Goal: Information Seeking & Learning: Learn about a topic

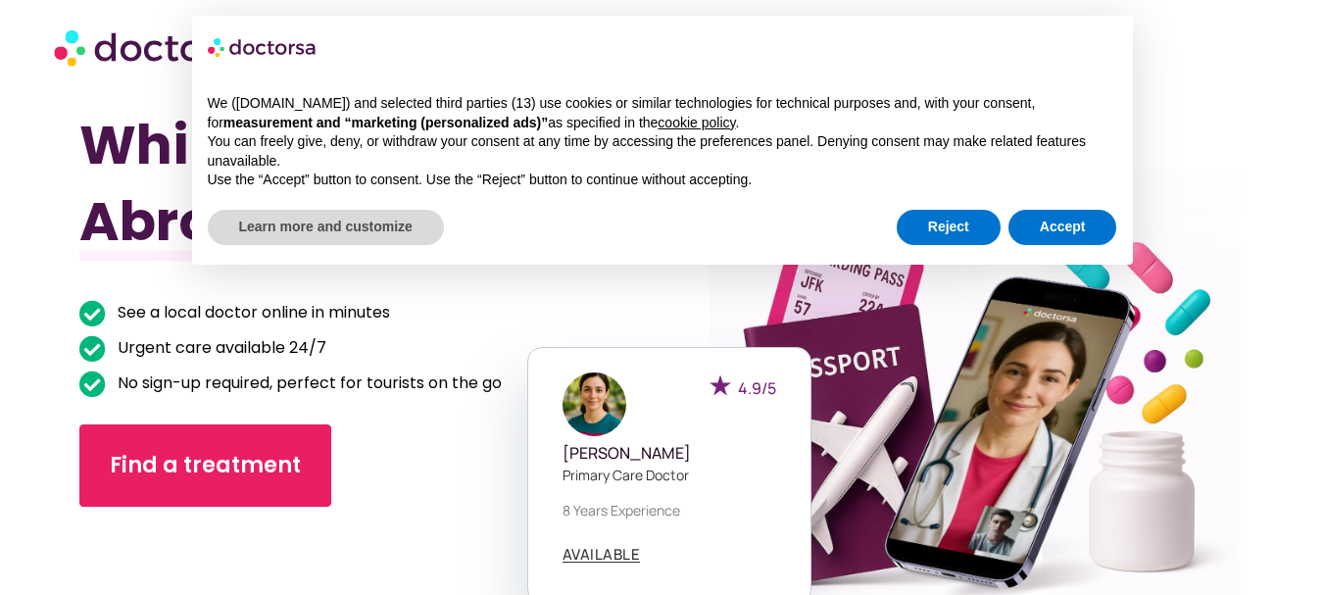
scroll to position [98, 0]
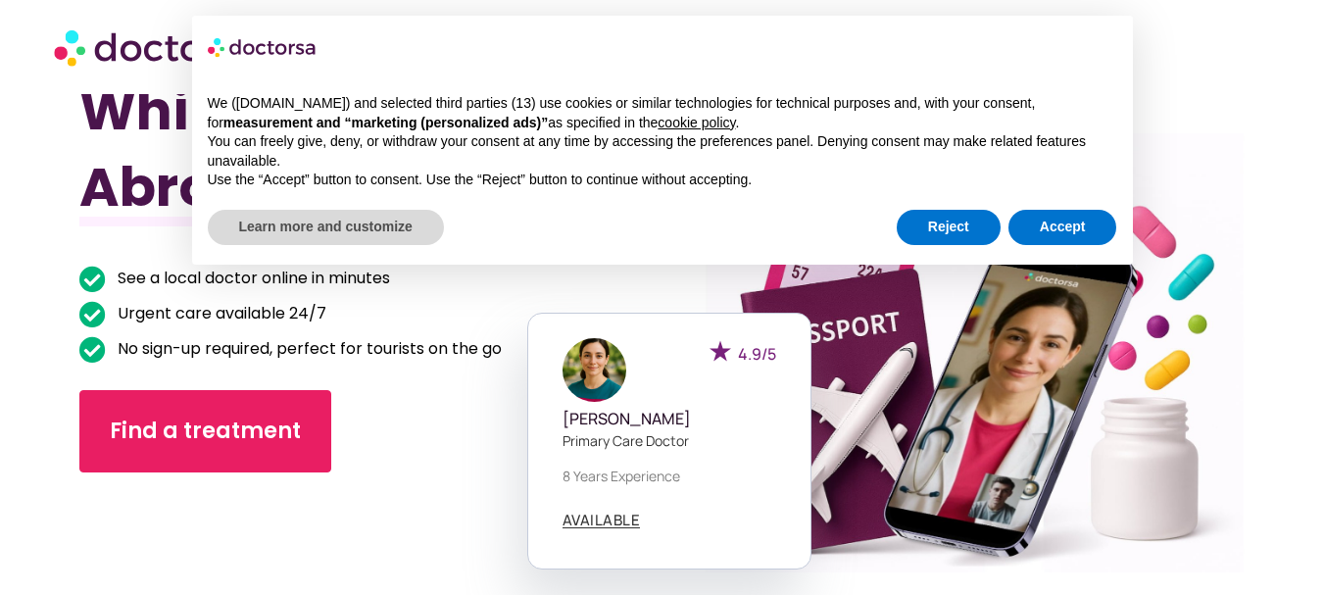
click at [953, 208] on div "Reject Accept" at bounding box center [1007, 227] width 220 height 43
click at [955, 221] on button "Reject" at bounding box center [949, 227] width 104 height 35
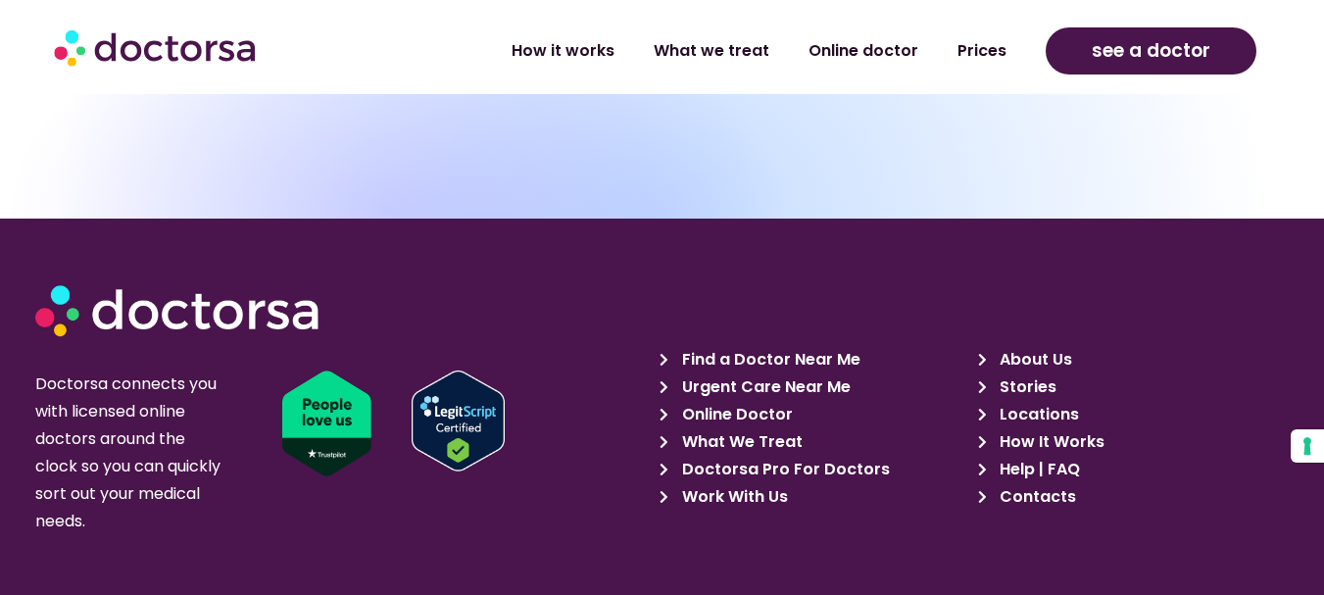
scroll to position [6612, 0]
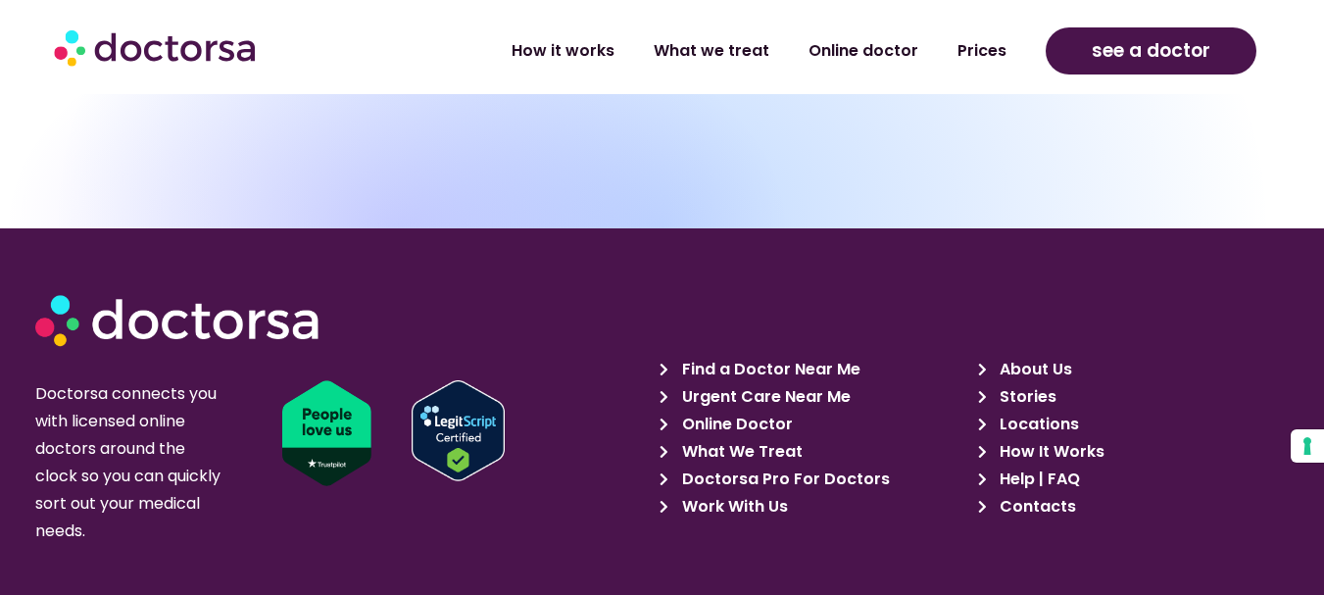
click at [1070, 465] on span "Help | FAQ" at bounding box center [1037, 478] width 85 height 27
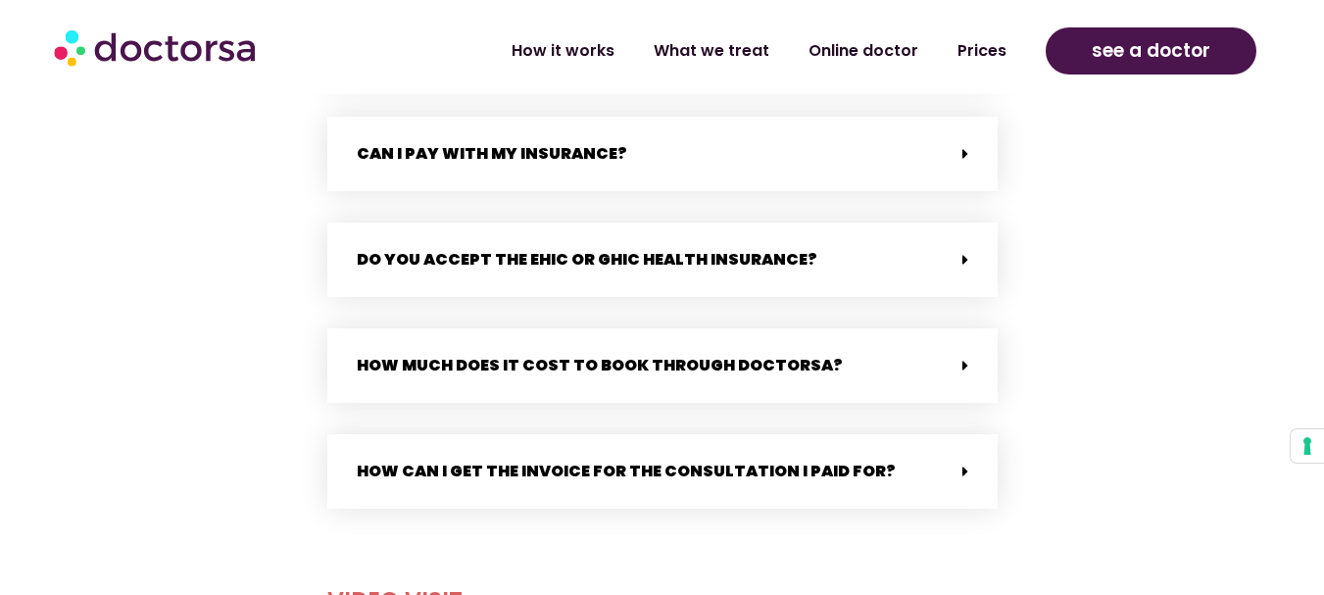
scroll to position [1078, 0]
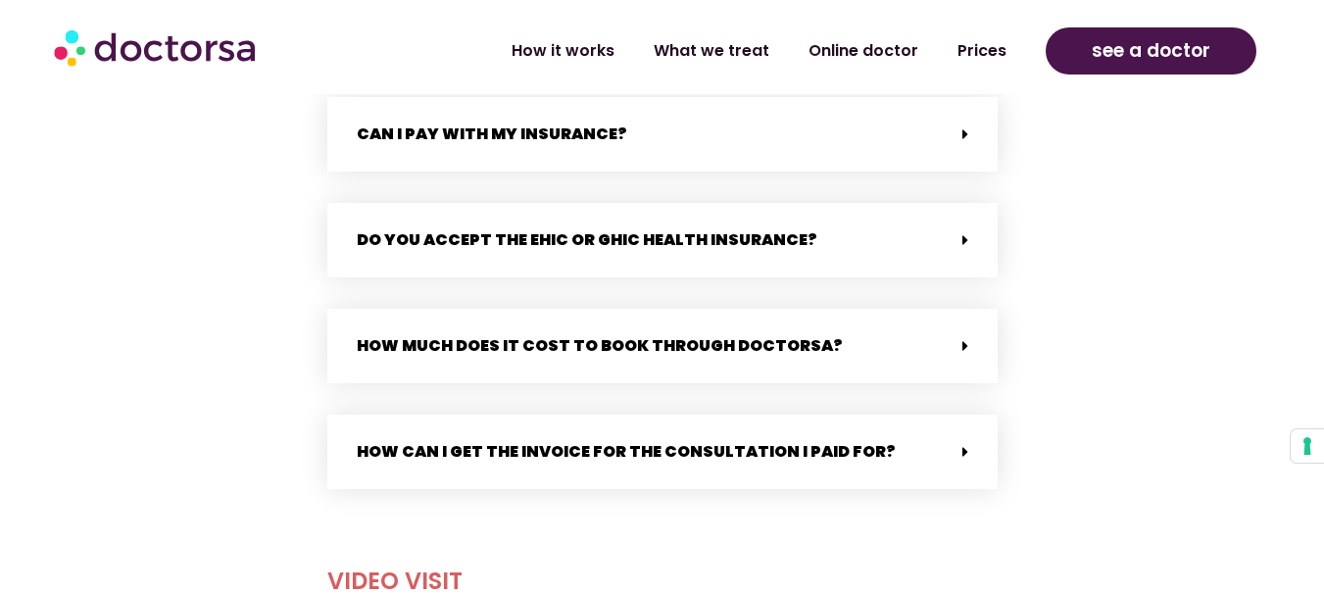
click at [963, 346] on icon at bounding box center [965, 346] width 6 height 16
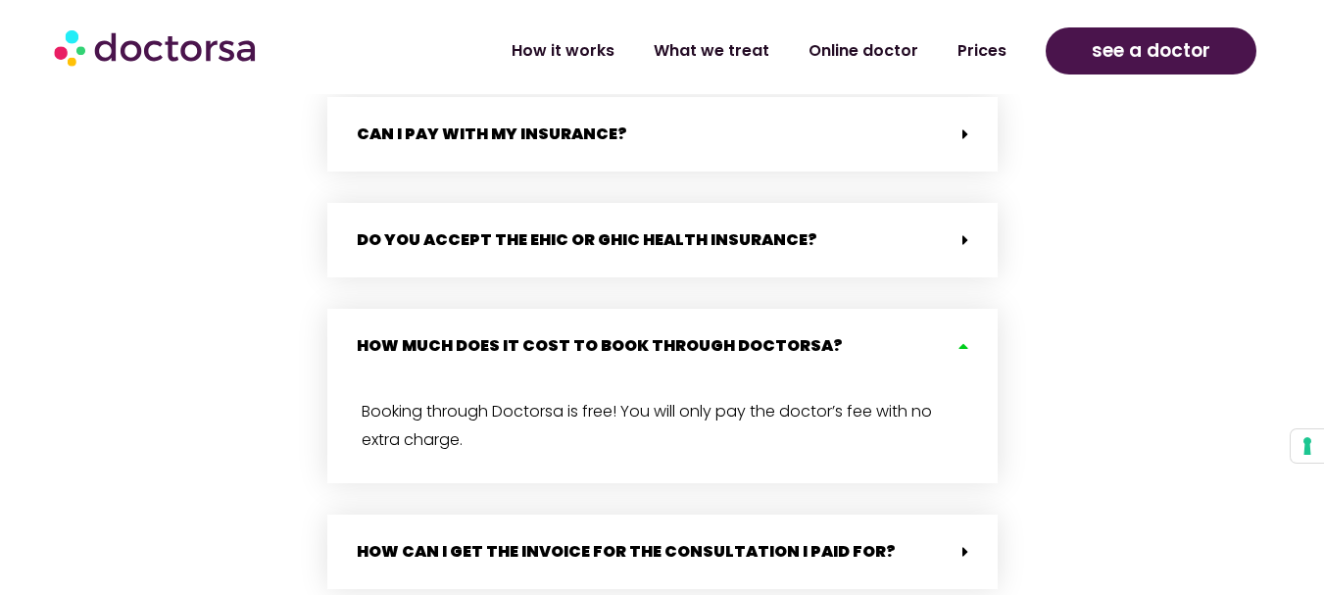
click at [963, 346] on icon at bounding box center [961, 346] width 16 height 16
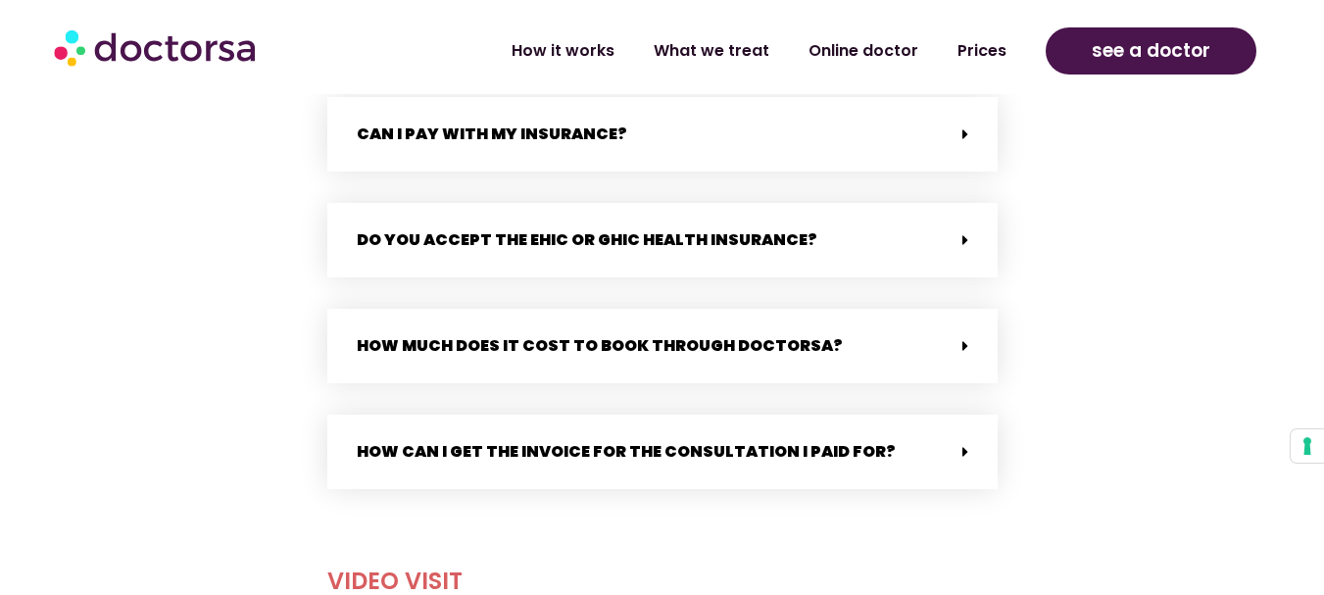
click at [963, 436] on div "How can I get the invoice for the consultation I paid for?" at bounding box center [662, 452] width 670 height 74
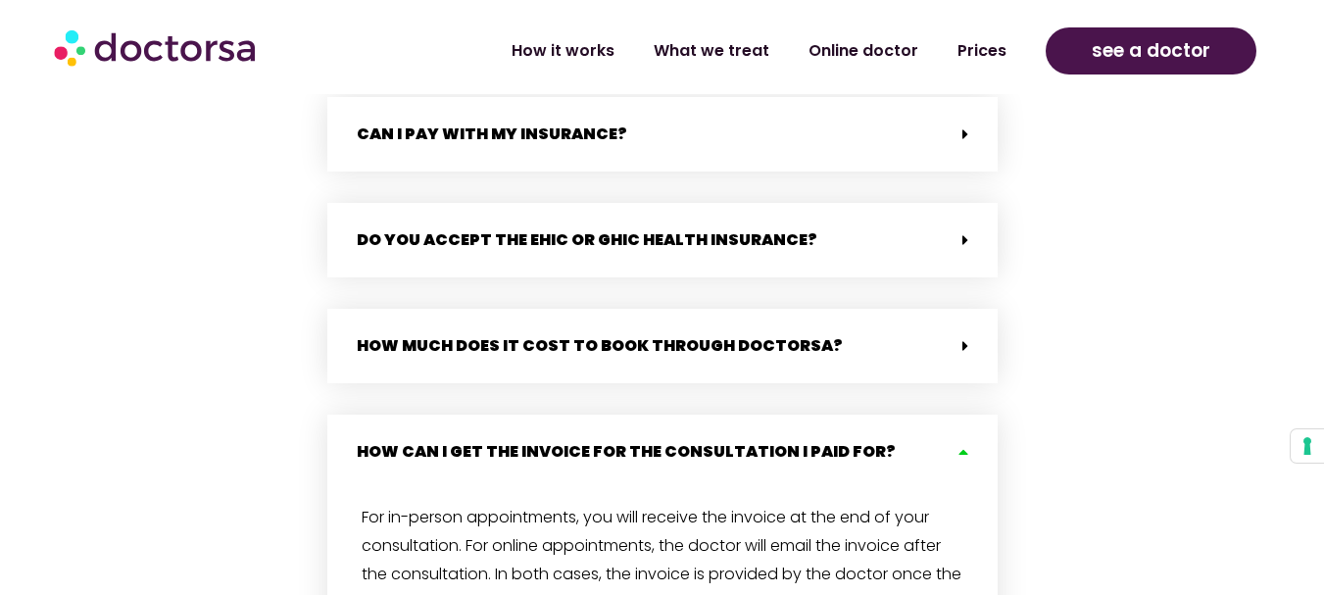
scroll to position [1176, 0]
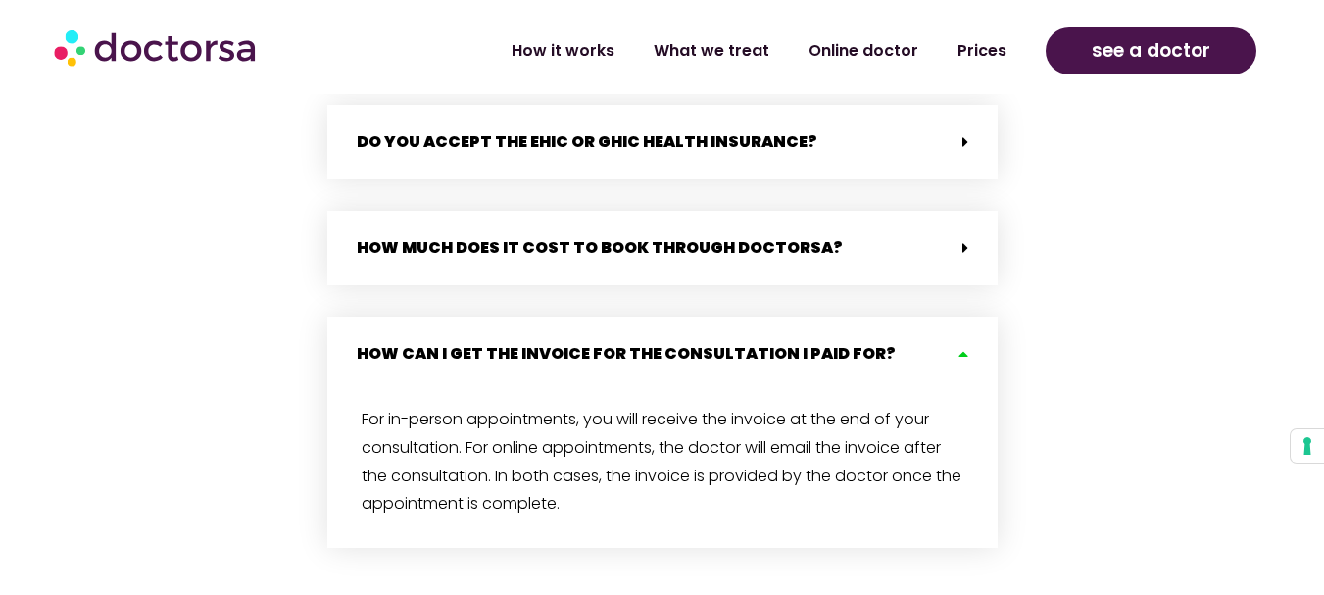
click at [964, 353] on icon at bounding box center [961, 354] width 16 height 16
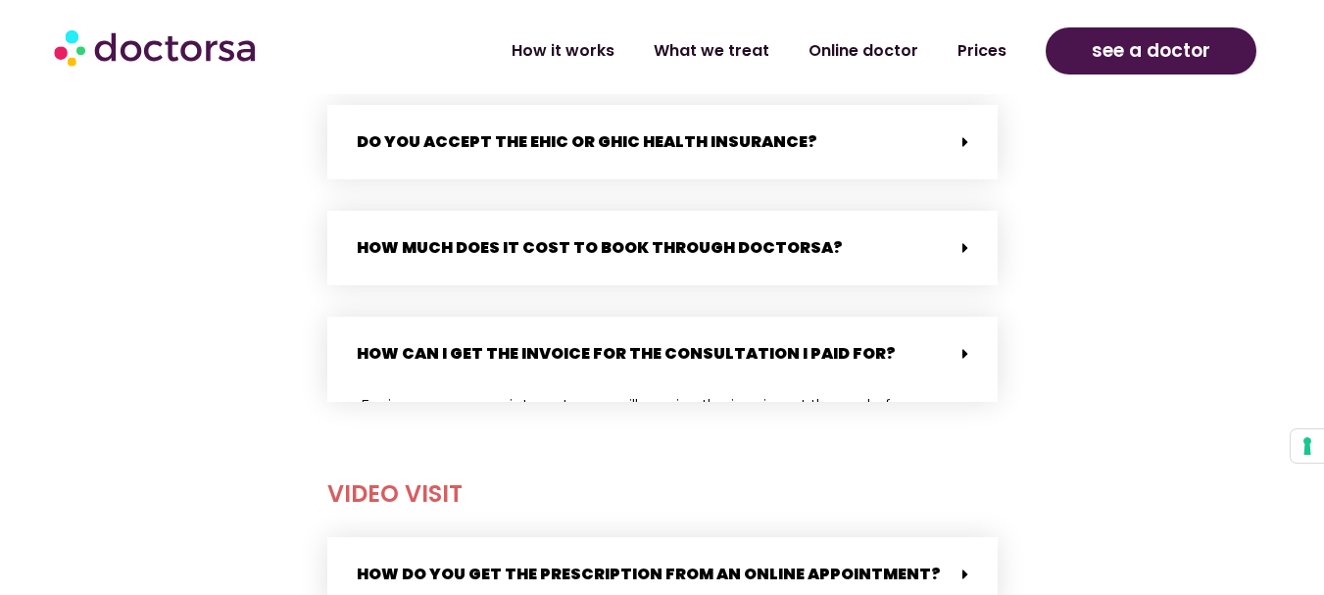
click at [971, 274] on div "How much does it cost to book through Doctorsa?" at bounding box center [662, 248] width 670 height 74
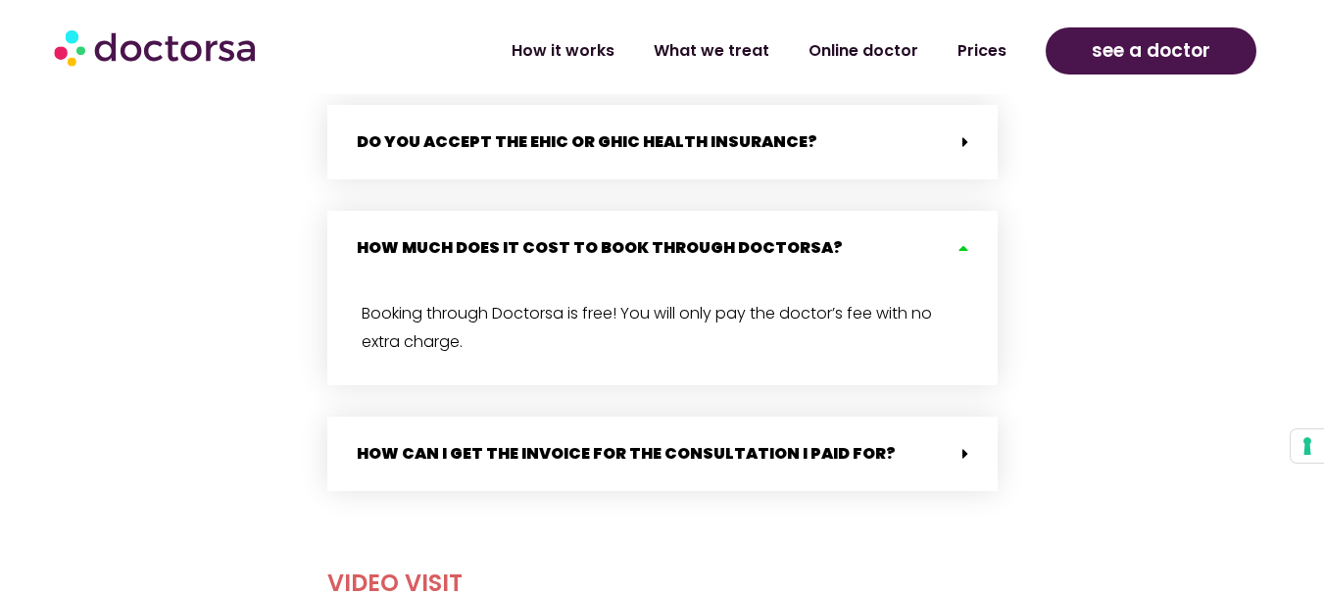
click at [971, 274] on div "How much does it cost to book through Doctorsa?" at bounding box center [662, 248] width 670 height 74
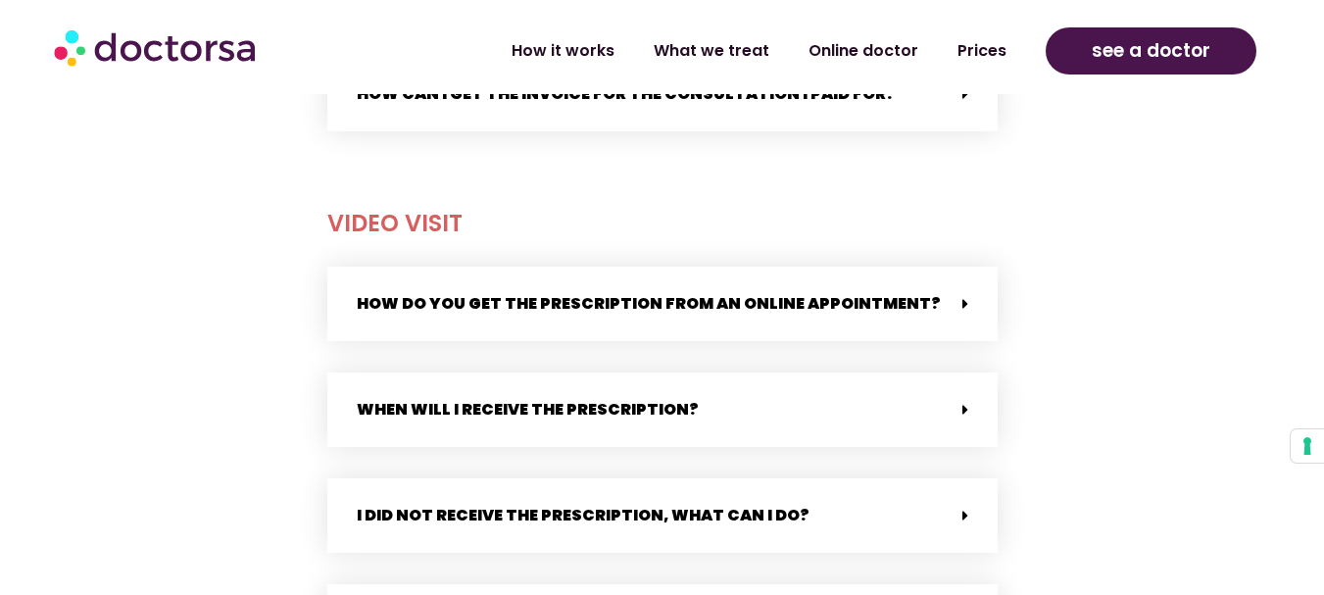
scroll to position [1470, 0]
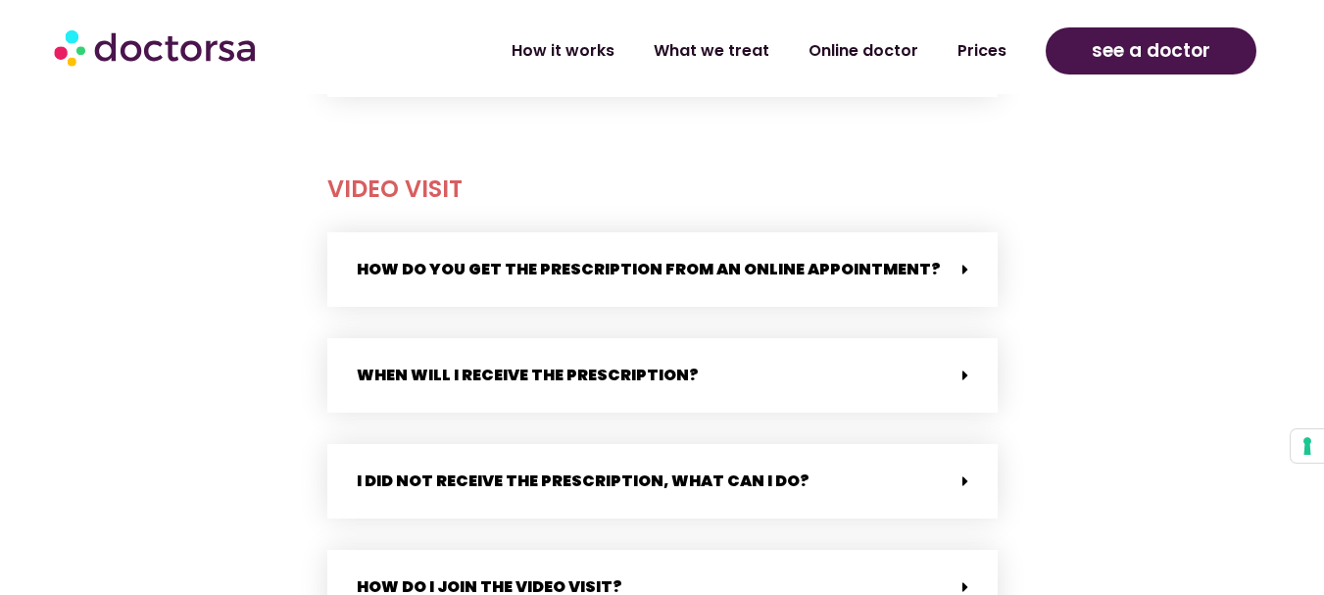
click at [963, 284] on div "How do you get the prescription from an online appointment?" at bounding box center [662, 269] width 670 height 74
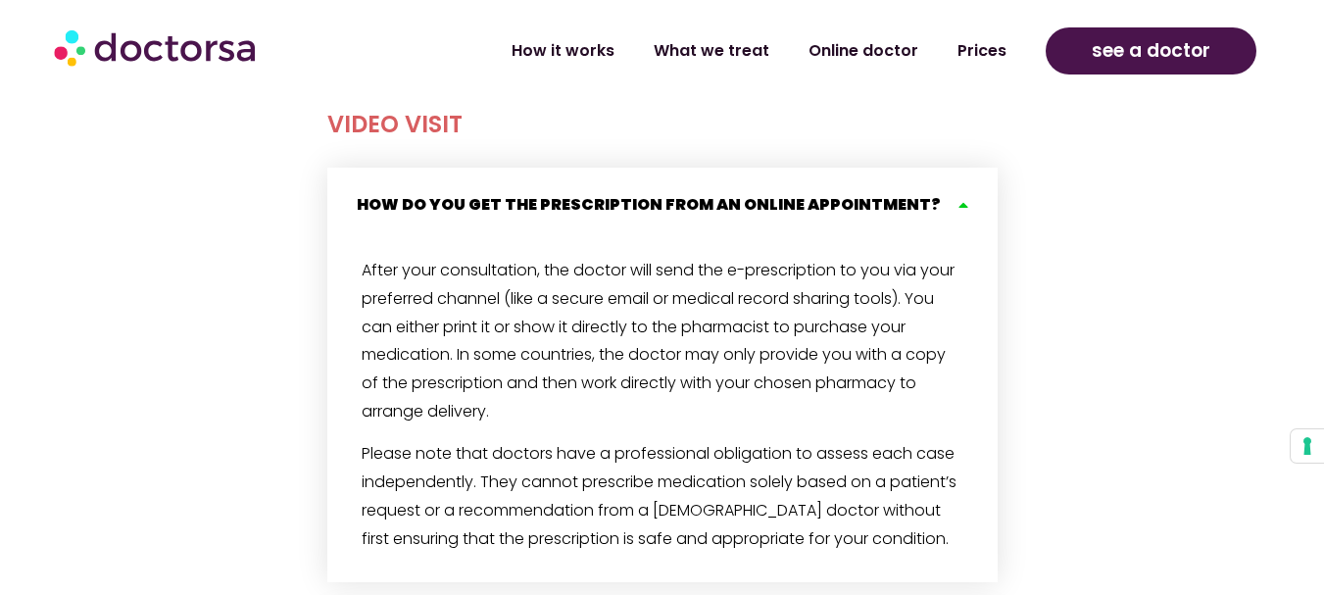
scroll to position [1568, 0]
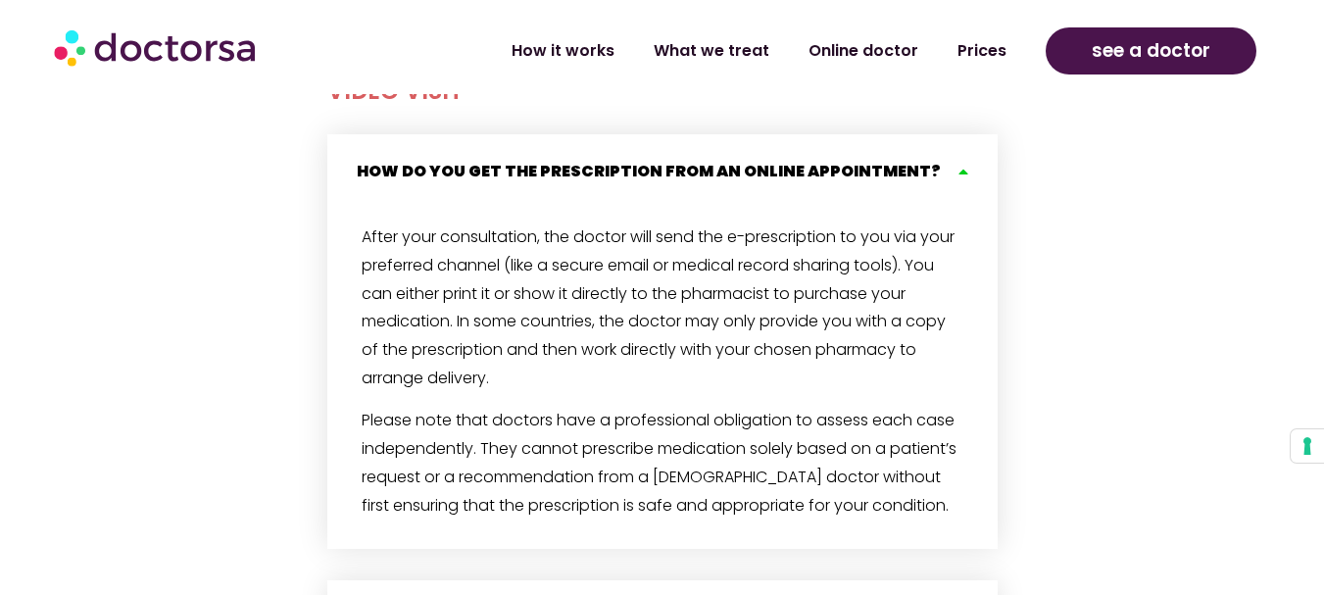
click at [958, 180] on div "How do you get the prescription from an online appointment?" at bounding box center [662, 171] width 670 height 74
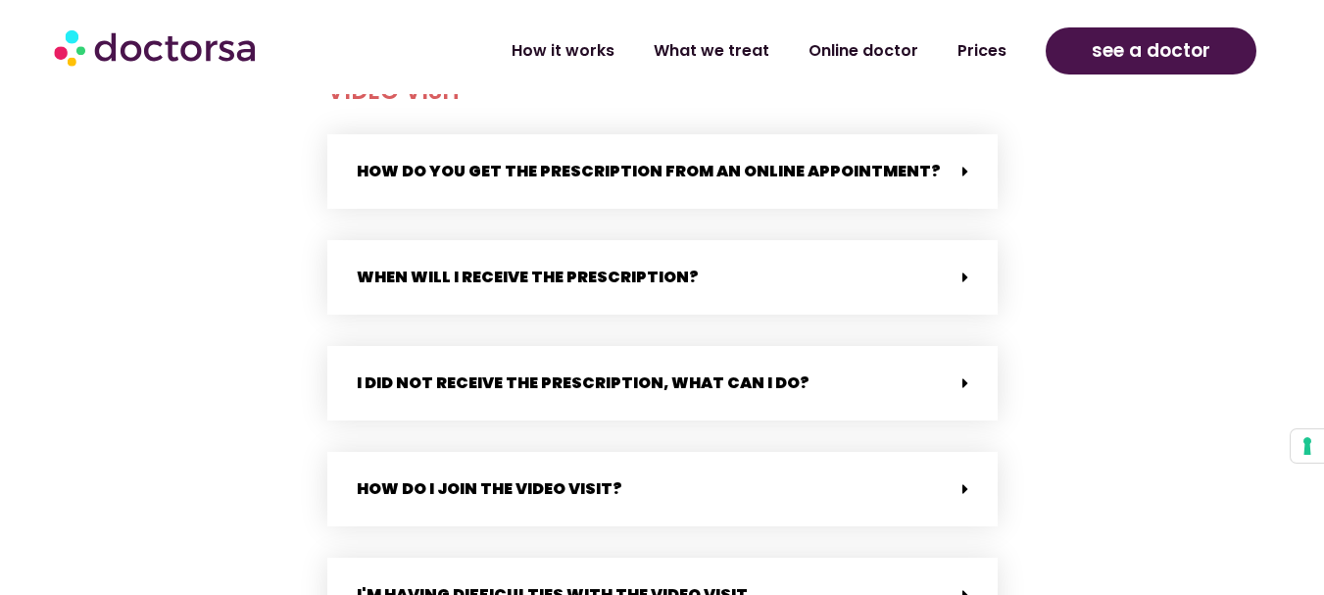
click at [960, 269] on div "When will i receive the prescription?" at bounding box center [662, 277] width 670 height 74
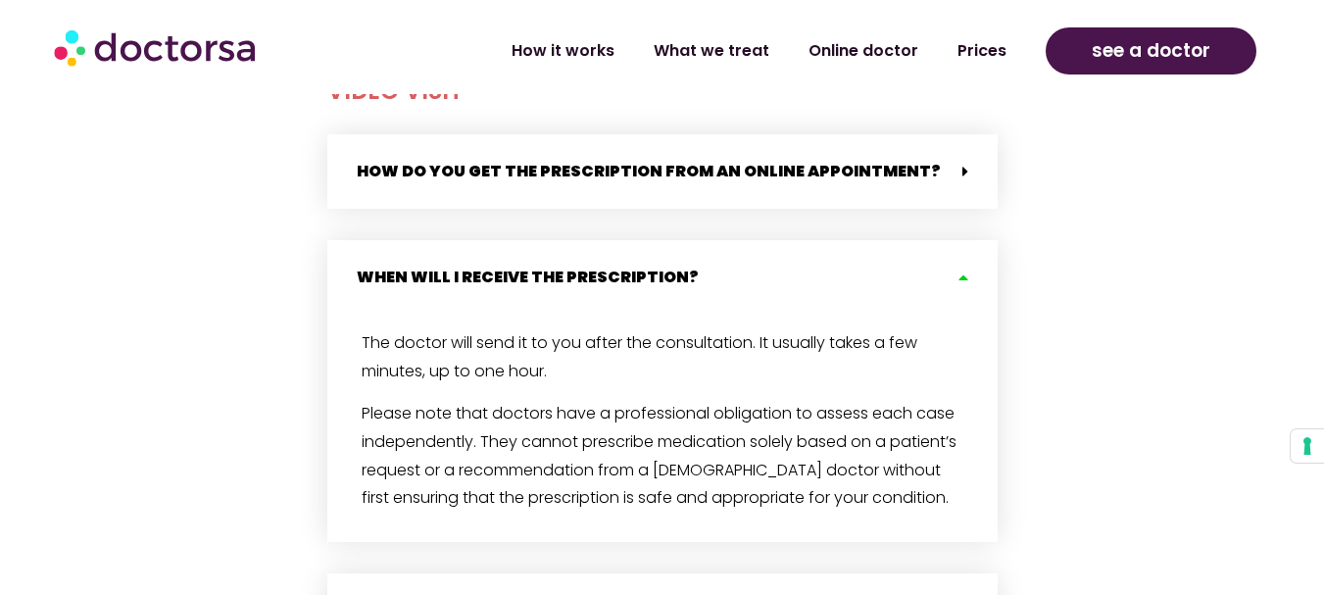
click at [960, 269] on div "When will i receive the prescription?" at bounding box center [662, 277] width 670 height 74
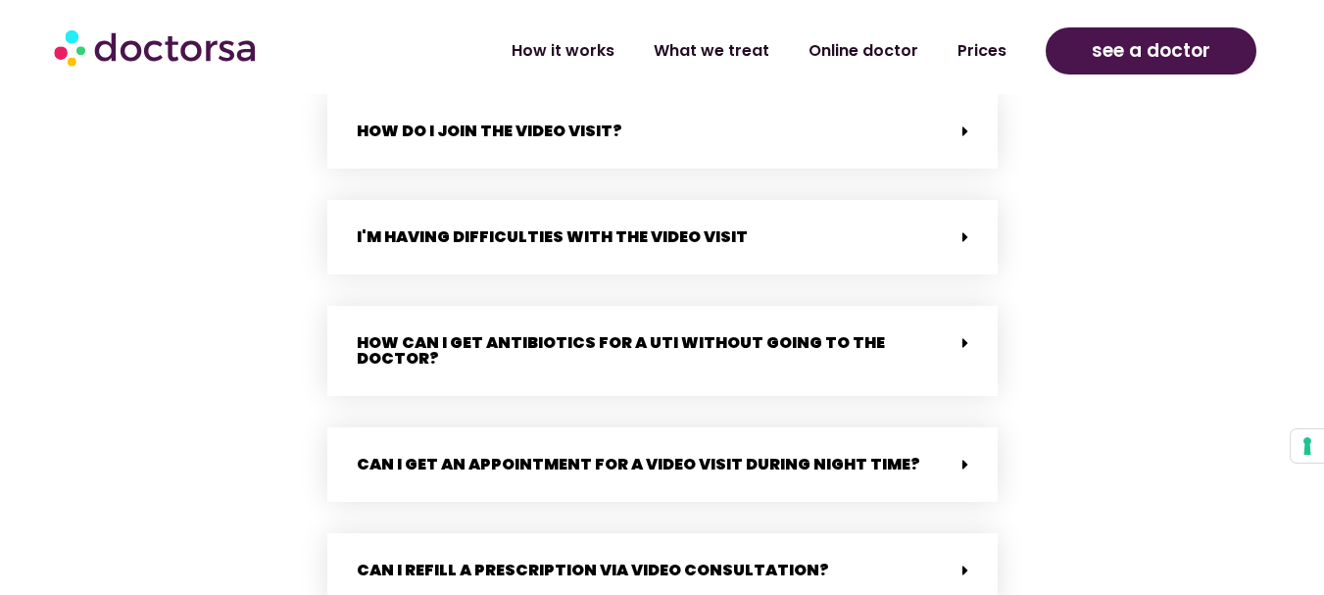
scroll to position [1960, 0]
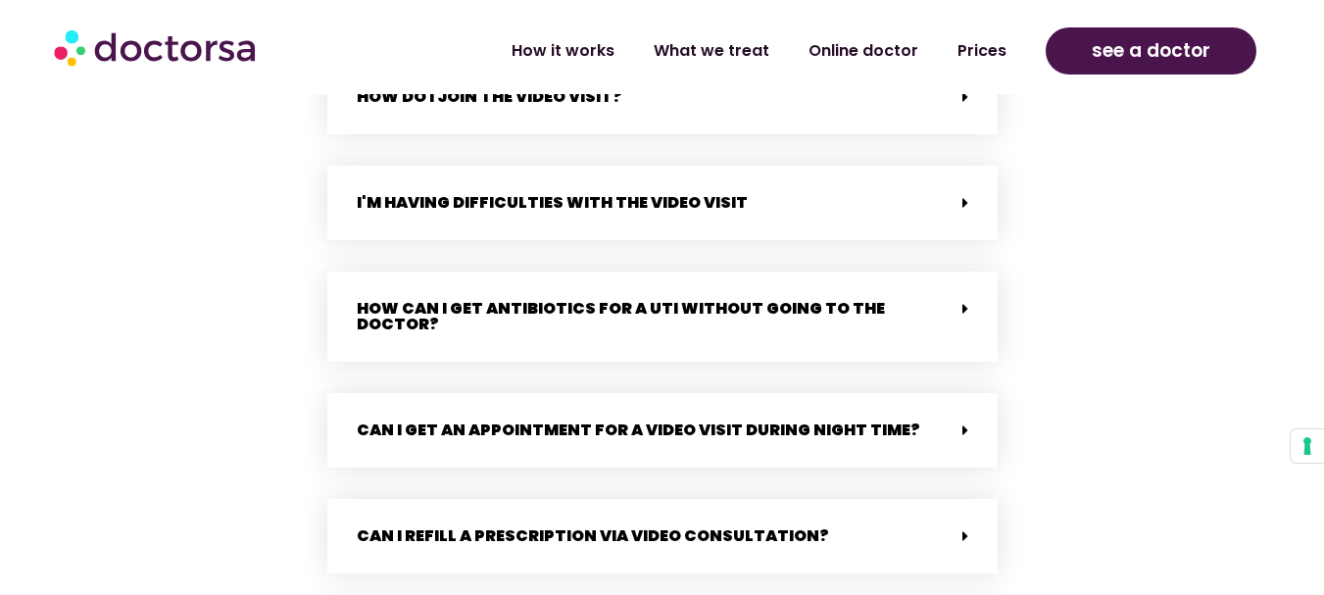
click at [973, 304] on div "How can I get antibiotics for a UTI without going to the doctor?" at bounding box center [662, 316] width 670 height 90
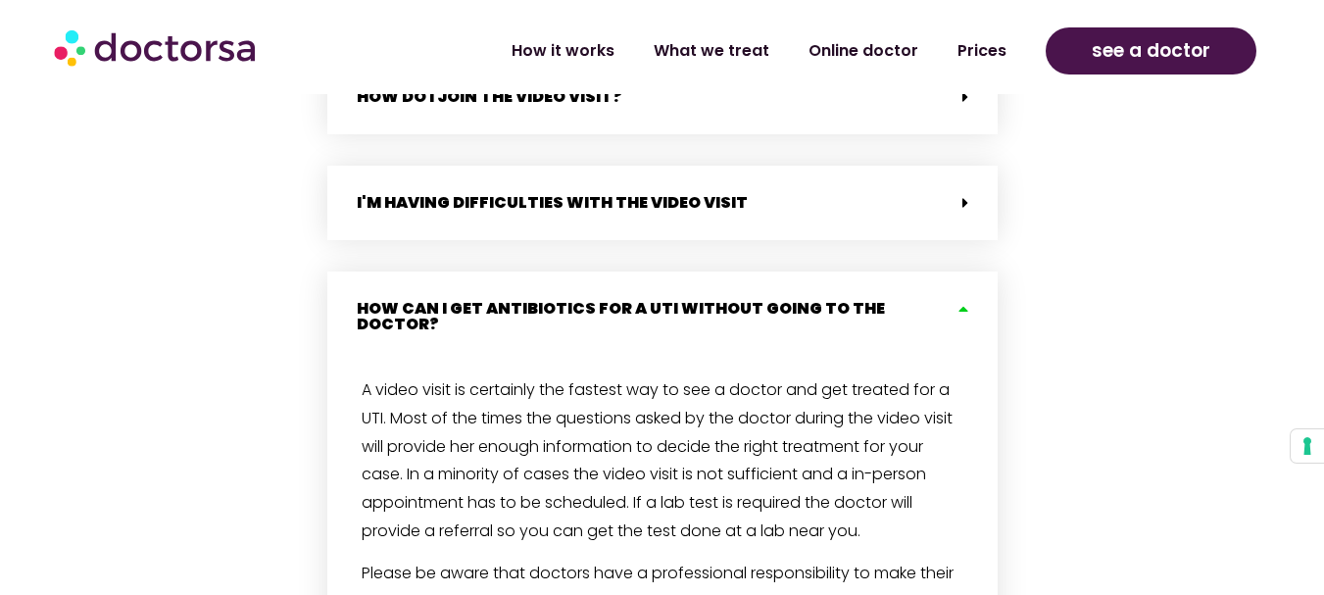
click at [973, 304] on div "How can I get antibiotics for a UTI without going to the doctor?" at bounding box center [662, 316] width 670 height 90
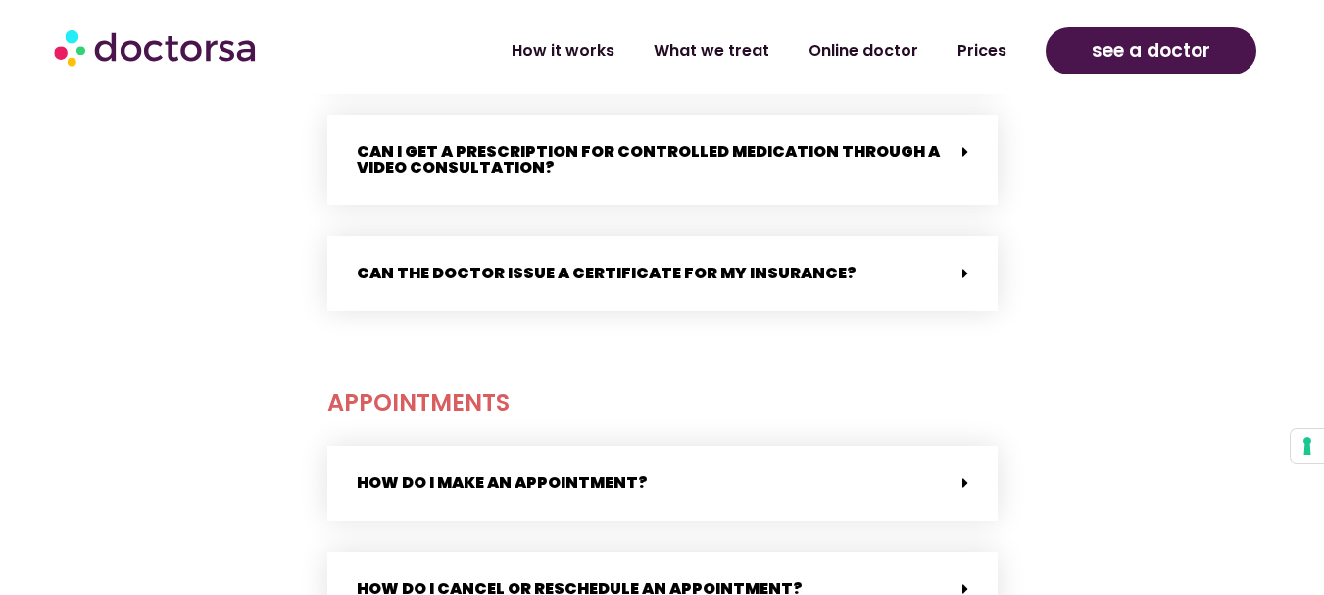
scroll to position [2548, 0]
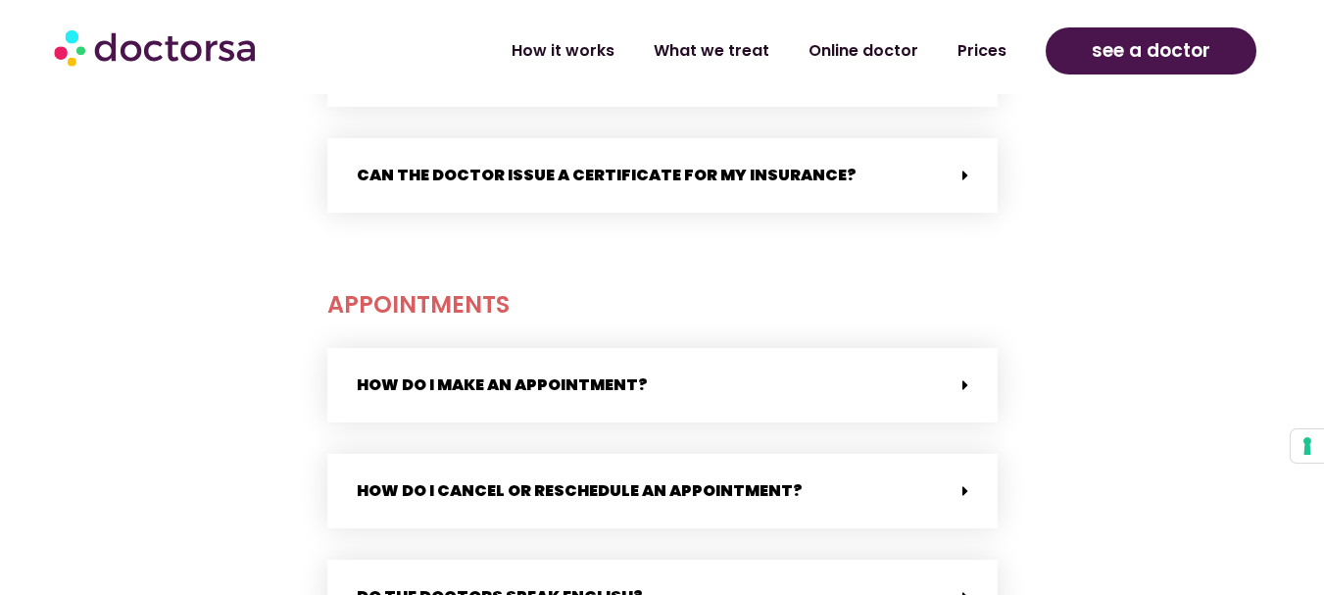
click at [971, 161] on div "Can the doctor issue a certificate for my insurance?" at bounding box center [662, 175] width 670 height 74
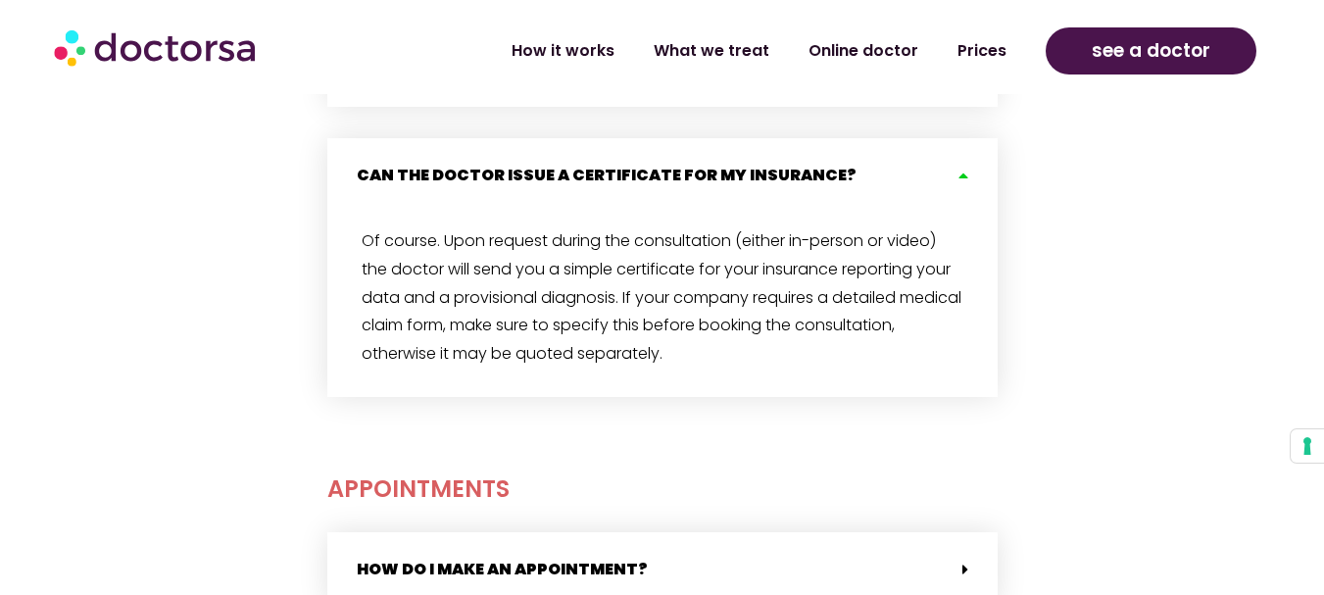
click at [971, 161] on div "Can the doctor issue a certificate for my insurance?" at bounding box center [662, 175] width 670 height 74
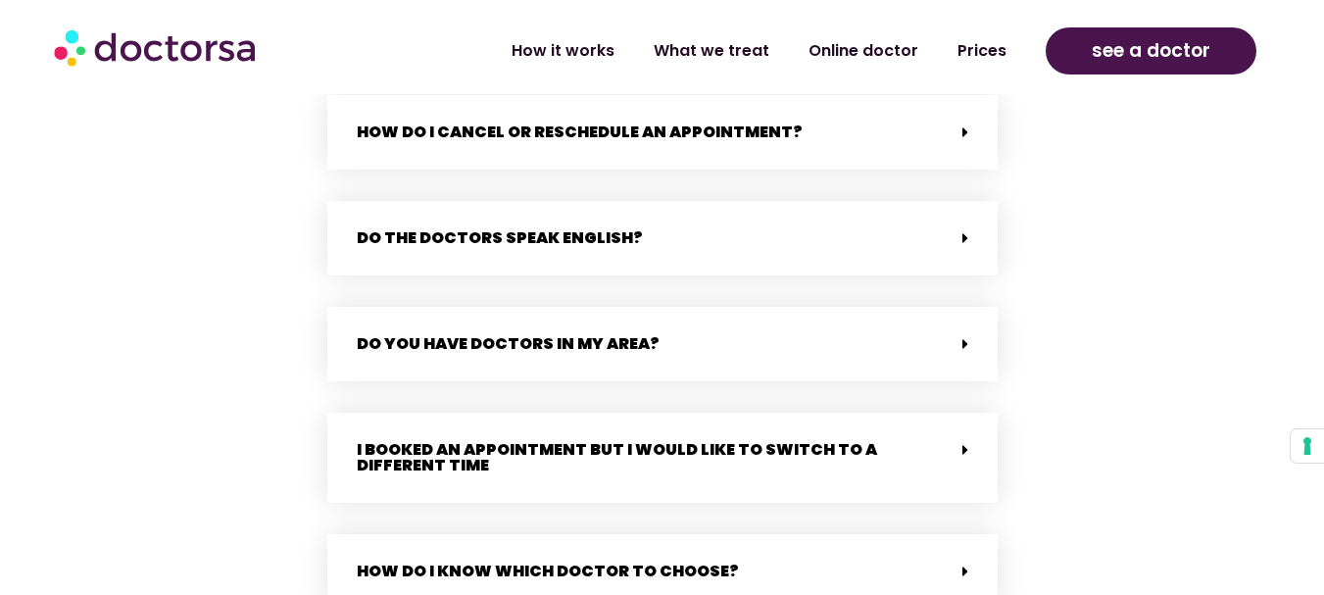
scroll to position [2940, 0]
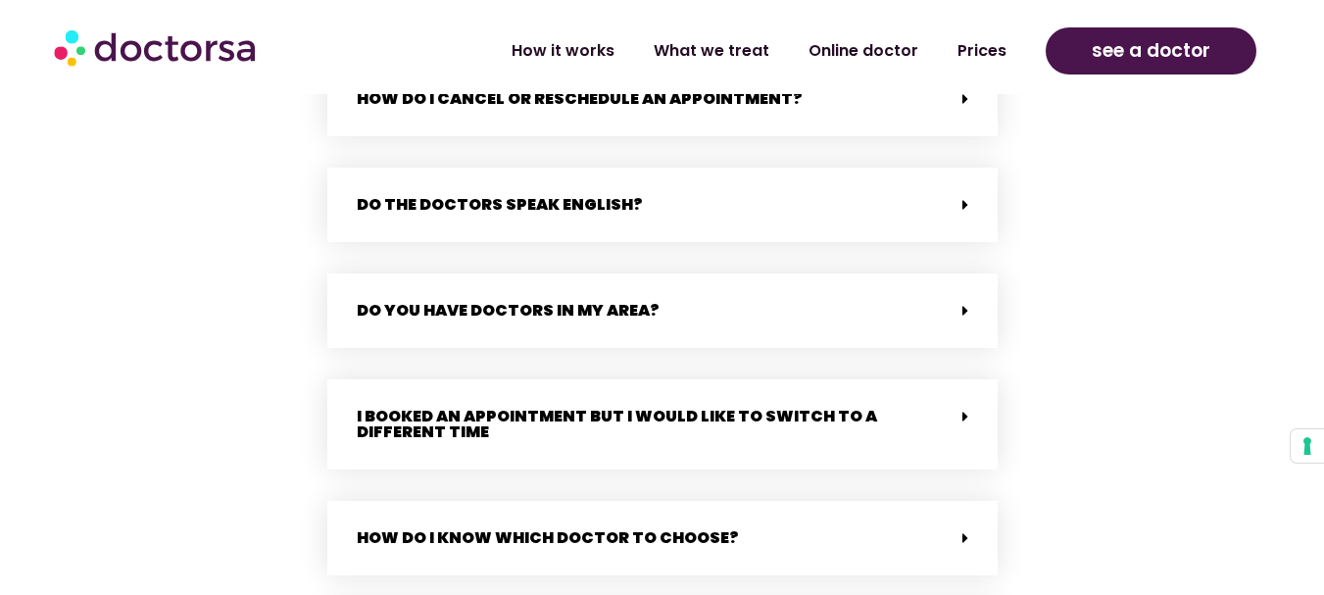
click at [962, 197] on icon at bounding box center [965, 205] width 6 height 16
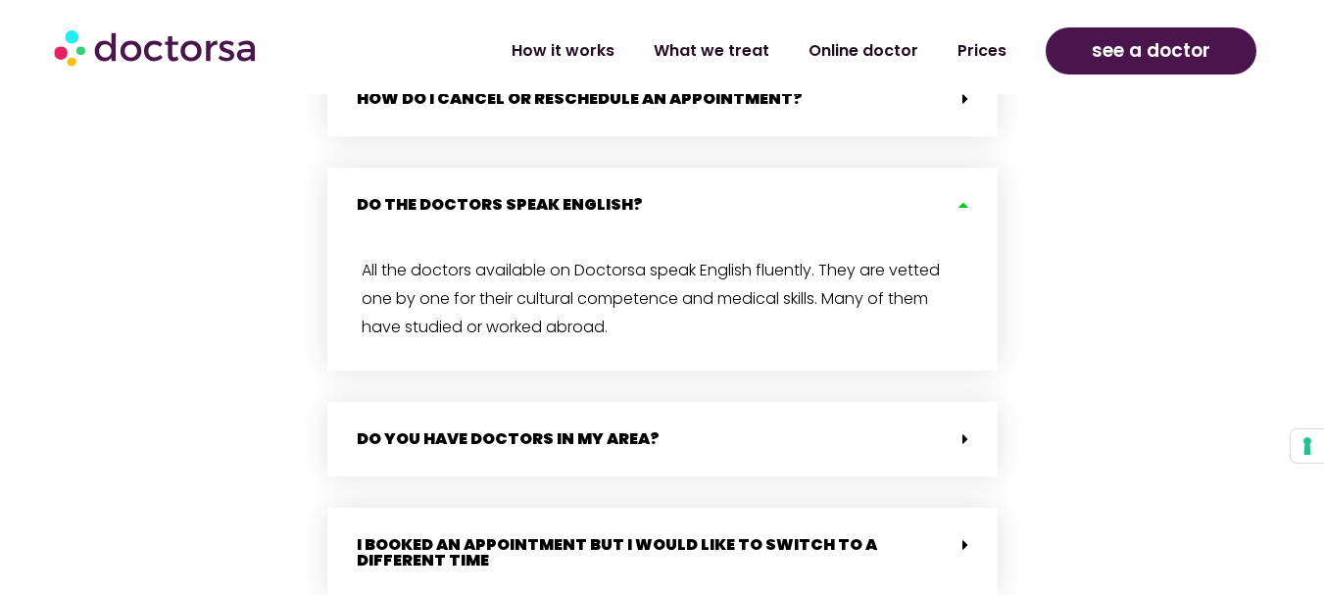
click at [961, 197] on icon at bounding box center [961, 205] width 16 height 16
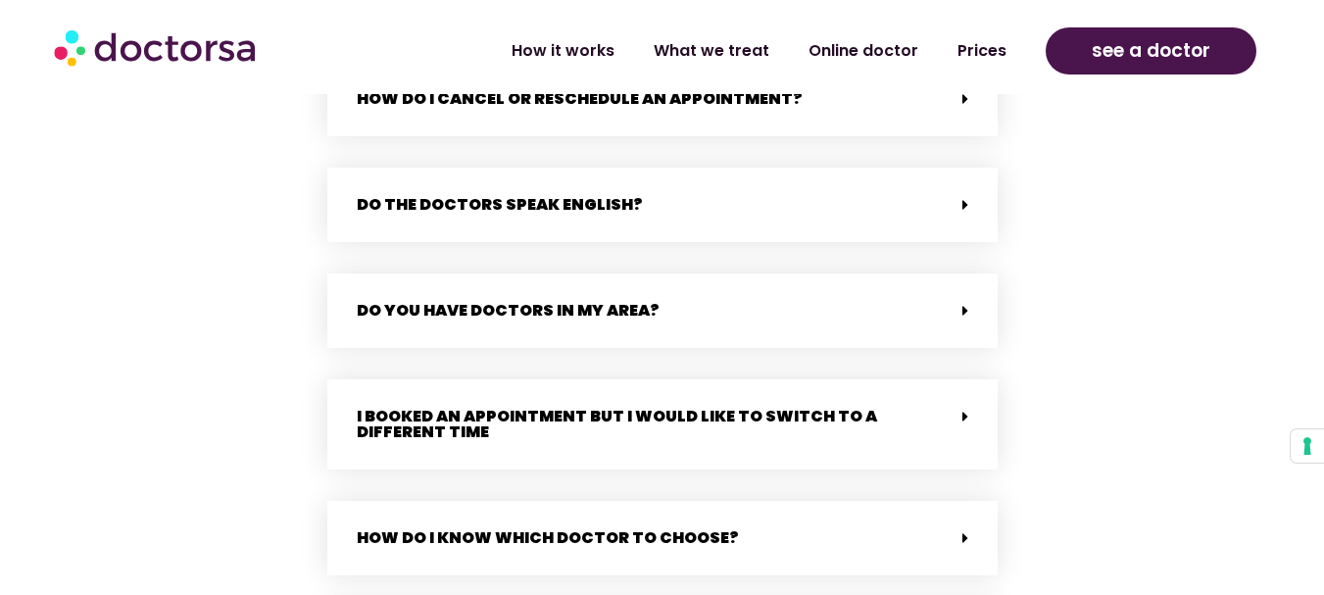
click at [968, 318] on div "Do you have doctors in my area?" at bounding box center [662, 310] width 670 height 74
